Goal: Task Accomplishment & Management: Use online tool/utility

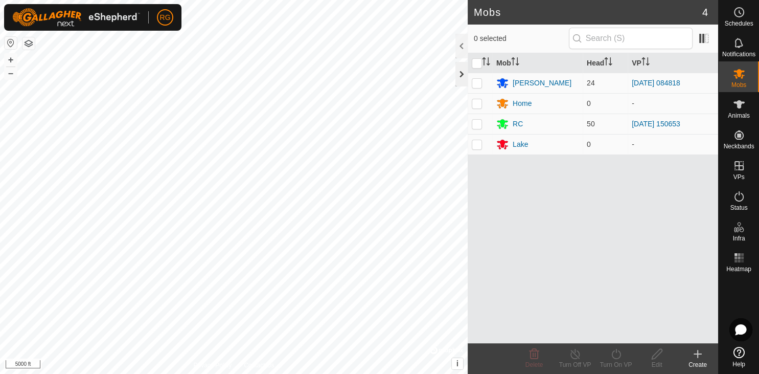
click at [463, 72] on div at bounding box center [462, 74] width 12 height 25
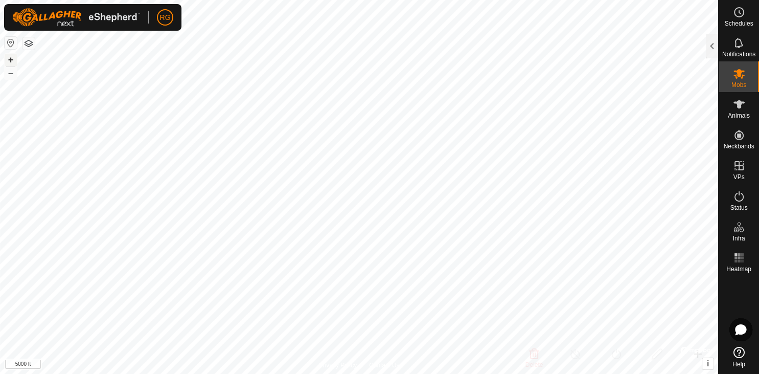
click at [9, 62] on button "+" at bounding box center [11, 60] width 12 height 12
click at [9, 58] on button "+" at bounding box center [11, 60] width 12 height 12
click at [11, 59] on button "+" at bounding box center [11, 60] width 12 height 12
click at [745, 71] on es-mob-svg-icon at bounding box center [739, 73] width 18 height 16
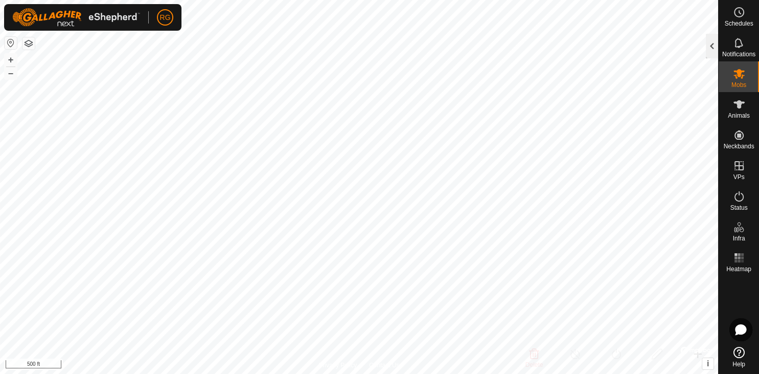
click at [711, 46] on div at bounding box center [712, 46] width 12 height 25
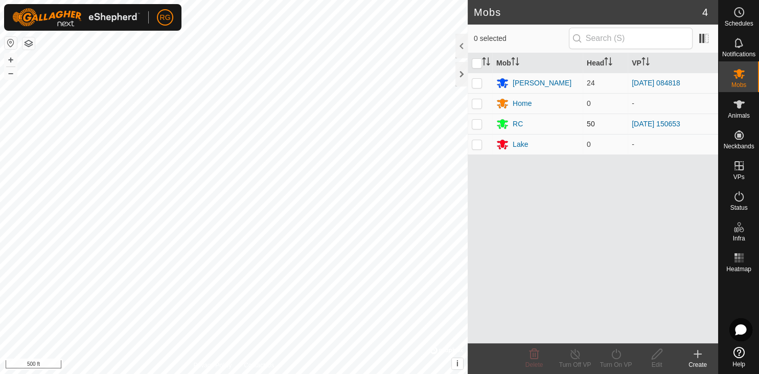
click at [479, 121] on p-checkbox at bounding box center [477, 124] width 10 height 8
click at [478, 123] on p-checkbox at bounding box center [477, 124] width 10 height 8
checkbox input "false"
click at [462, 74] on div at bounding box center [462, 74] width 12 height 25
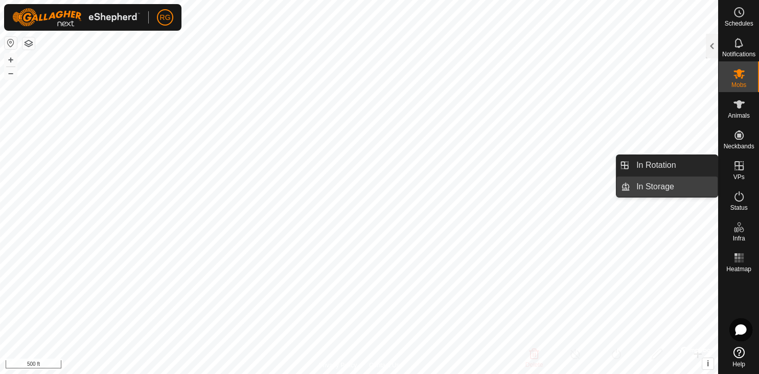
click at [668, 185] on link "In Storage" at bounding box center [673, 186] width 87 height 20
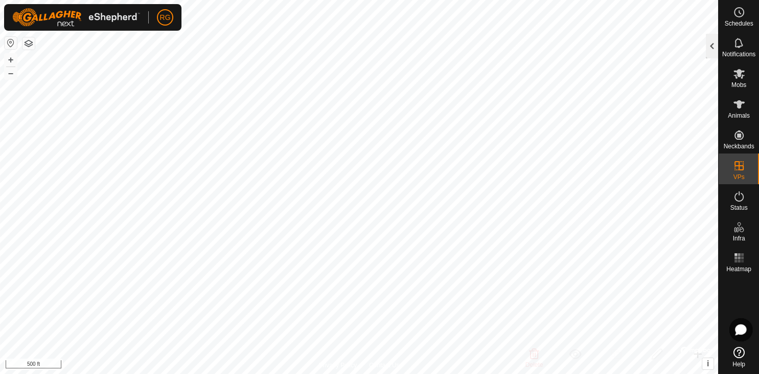
click at [710, 43] on div at bounding box center [712, 46] width 12 height 25
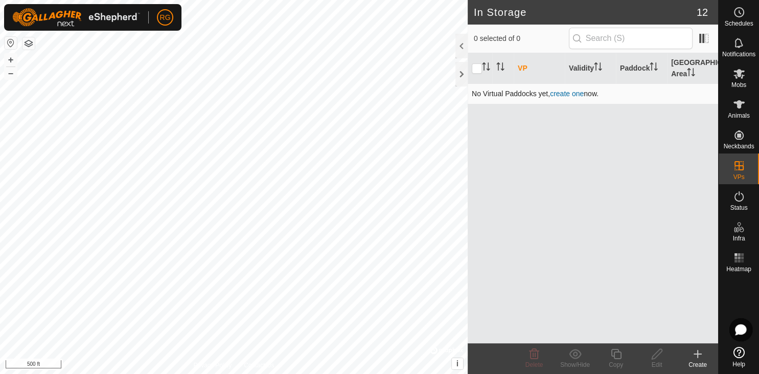
click at [570, 93] on link "create one" at bounding box center [567, 93] width 34 height 8
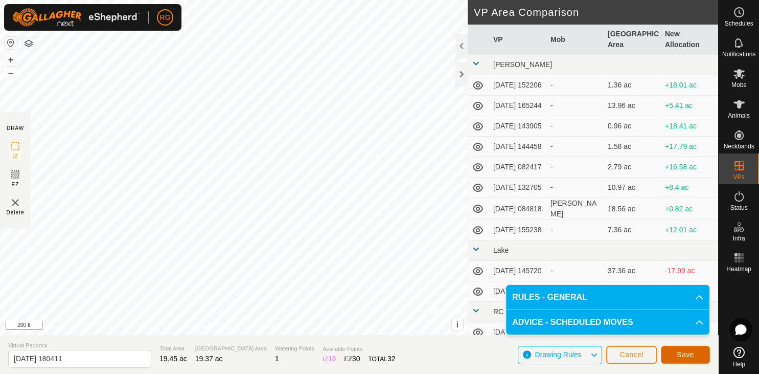
click at [677, 356] on span "Save" at bounding box center [685, 354] width 17 height 8
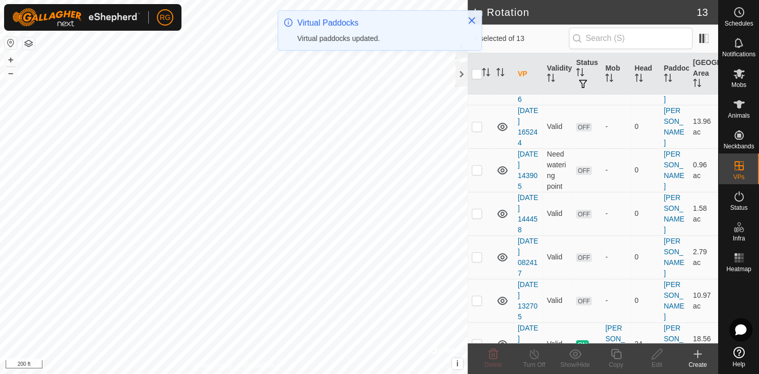
scroll to position [314, 0]
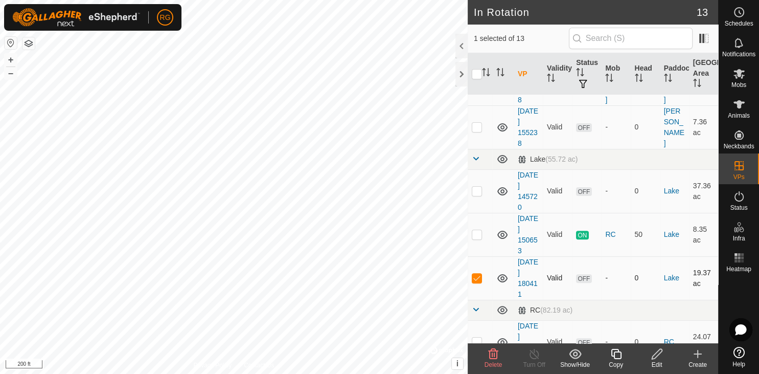
click at [476, 275] on p-checkbox at bounding box center [477, 278] width 10 height 8
checkbox input "true"
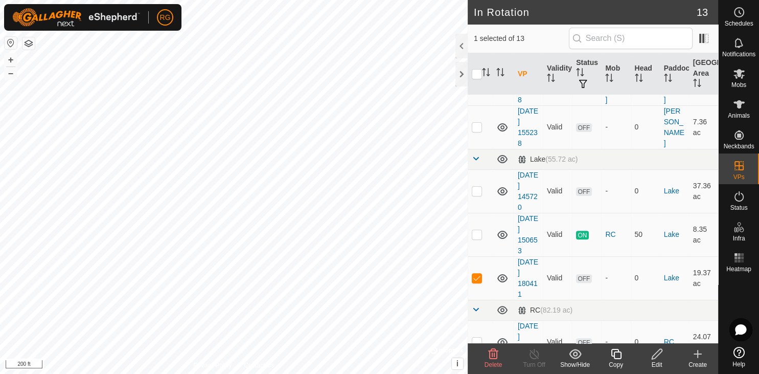
click at [654, 354] on icon at bounding box center [657, 354] width 10 height 10
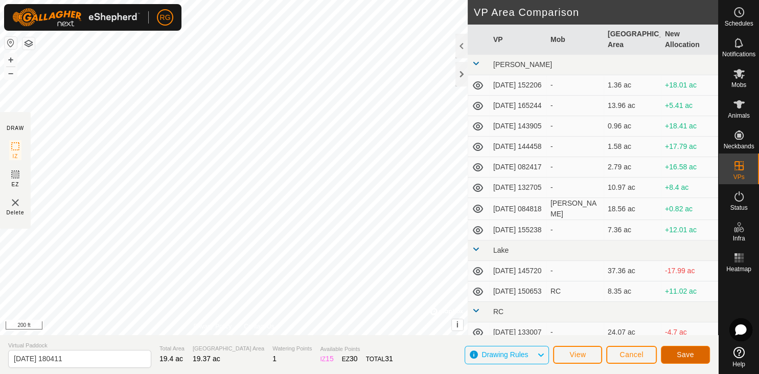
click at [673, 356] on button "Save" at bounding box center [685, 355] width 49 height 18
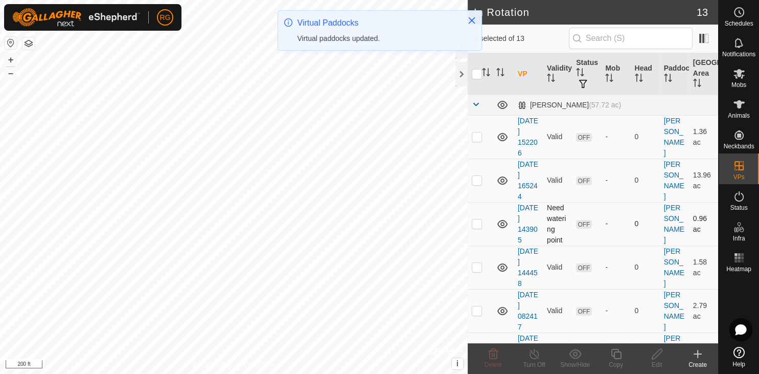
checkbox input "true"
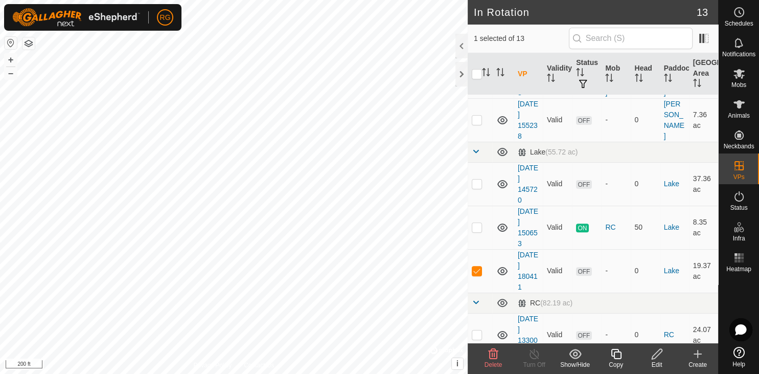
scroll to position [334, 0]
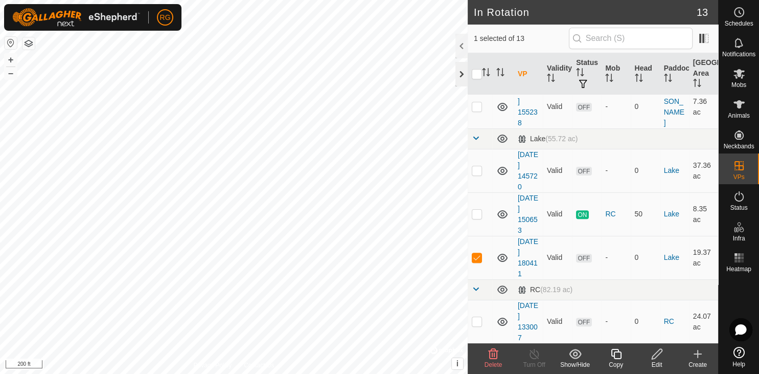
click at [461, 71] on div at bounding box center [462, 74] width 12 height 25
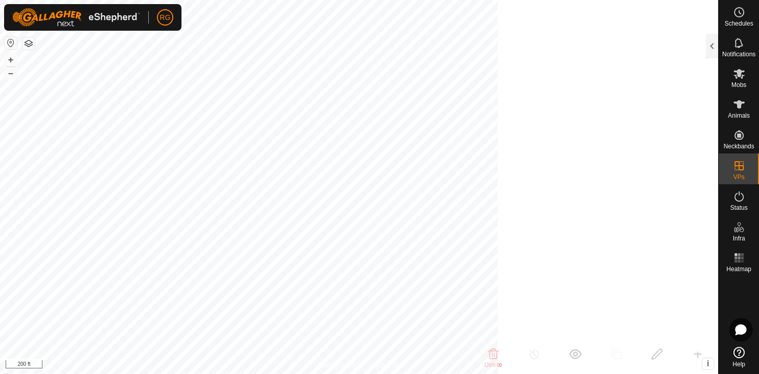
scroll to position [1292, 0]
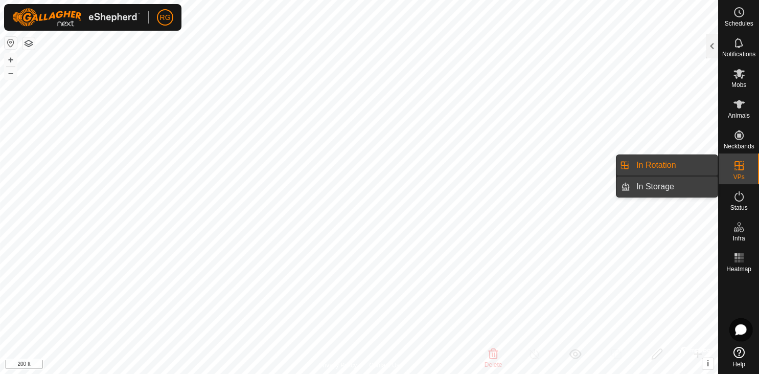
click at [687, 190] on link "In Storage" at bounding box center [673, 186] width 87 height 20
click at [667, 165] on link "In Rotation" at bounding box center [673, 165] width 87 height 20
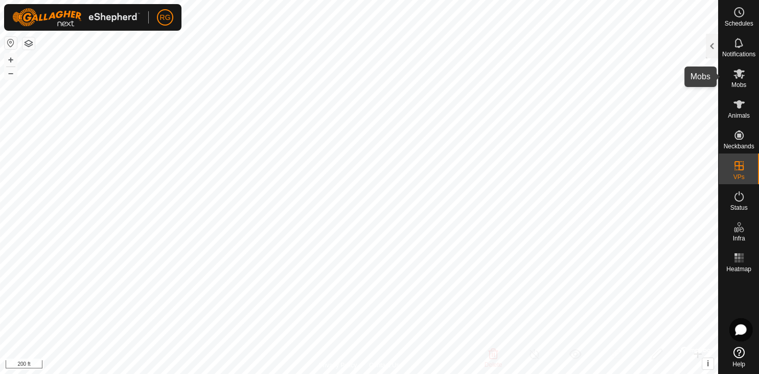
click at [737, 80] on es-mob-svg-icon at bounding box center [739, 73] width 18 height 16
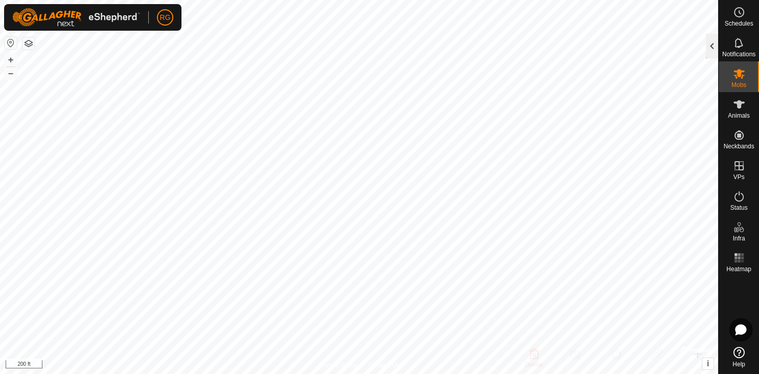
click at [711, 52] on div at bounding box center [712, 46] width 12 height 25
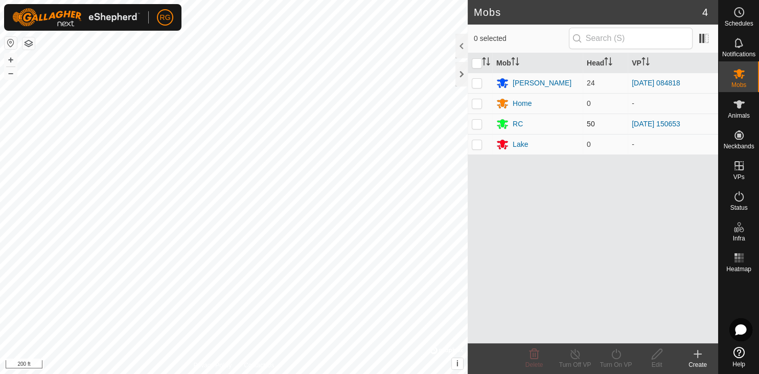
click at [476, 124] on p-checkbox at bounding box center [477, 124] width 10 height 8
checkbox input "true"
click at [614, 354] on icon at bounding box center [616, 354] width 13 height 12
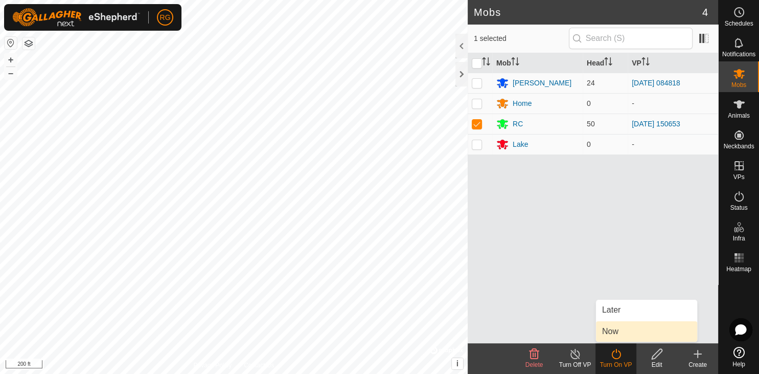
click at [607, 328] on link "Now" at bounding box center [646, 331] width 101 height 20
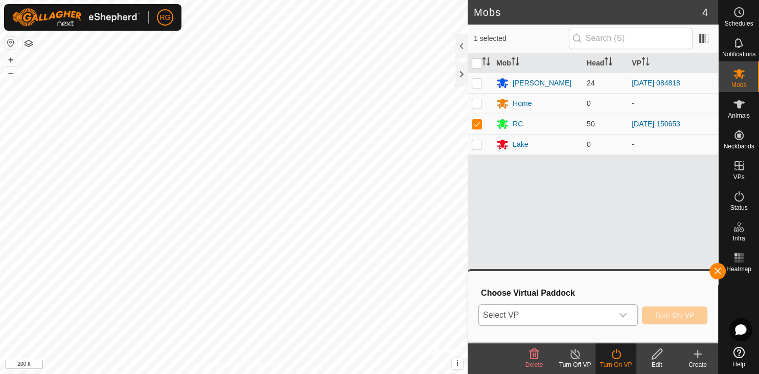
click at [625, 316] on icon "dropdown trigger" at bounding box center [623, 315] width 7 height 4
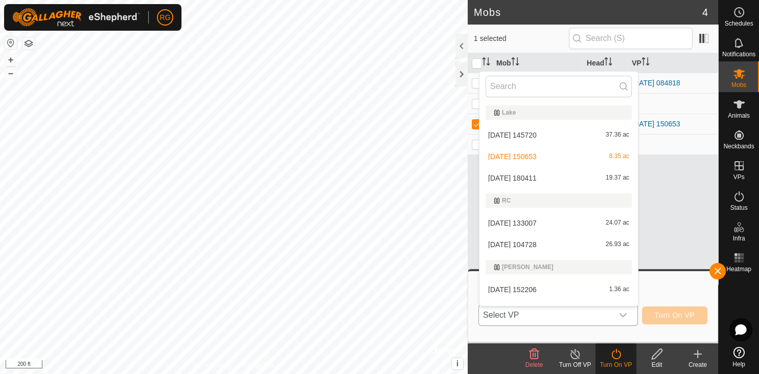
scroll to position [15, 0]
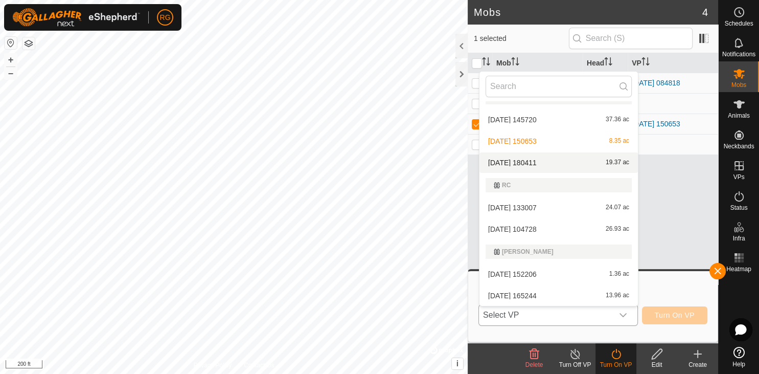
click at [518, 163] on li "[DATE] [DATE] 19.37 ac" at bounding box center [559, 162] width 159 height 20
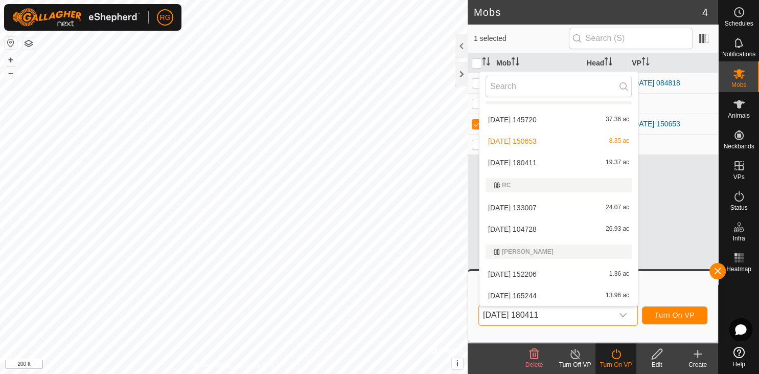
scroll to position [0, 0]
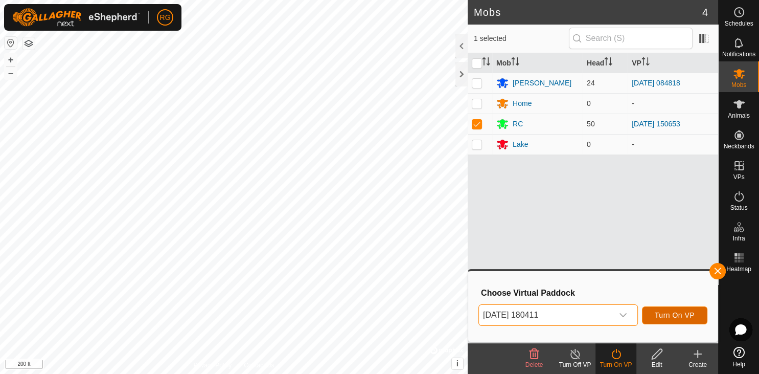
click at [684, 316] on span "Turn On VP" at bounding box center [675, 315] width 40 height 8
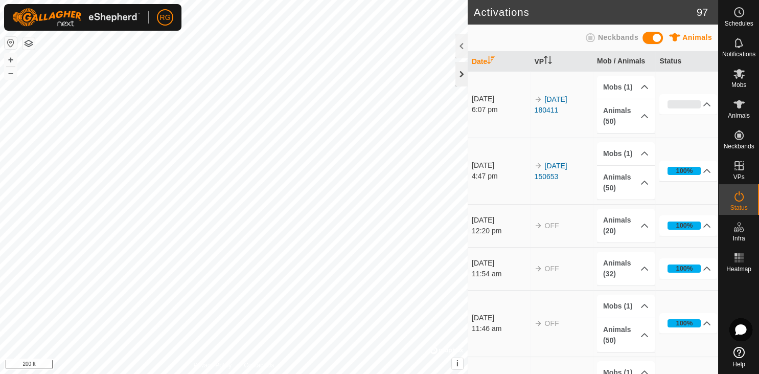
click at [466, 77] on div at bounding box center [462, 74] width 12 height 25
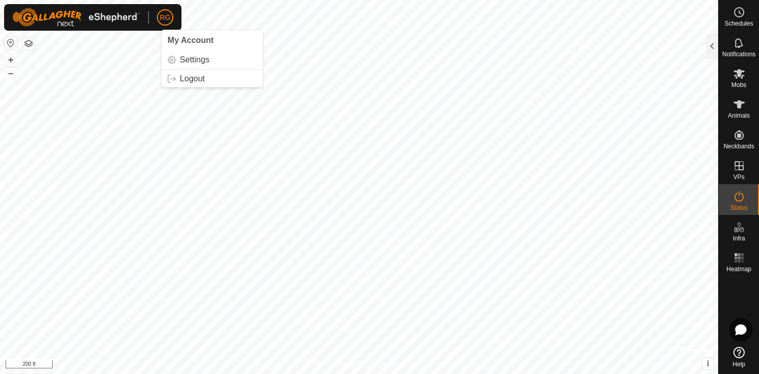
click at [163, 21] on span "RG" at bounding box center [165, 17] width 11 height 11
click at [190, 76] on link "Logout" at bounding box center [212, 79] width 101 height 16
